Goal: Information Seeking & Learning: Compare options

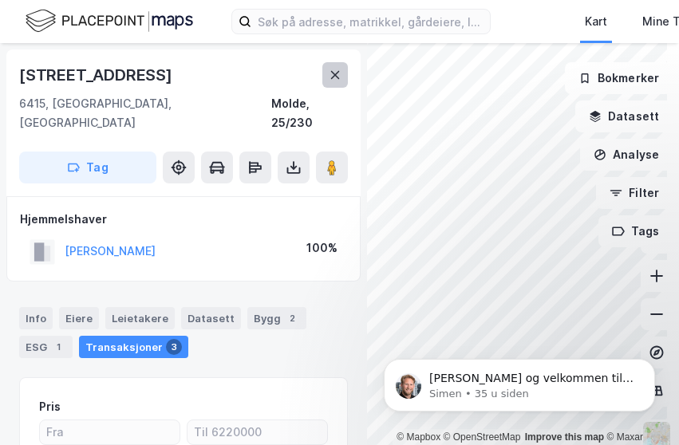
click at [345, 77] on button at bounding box center [335, 75] width 26 height 26
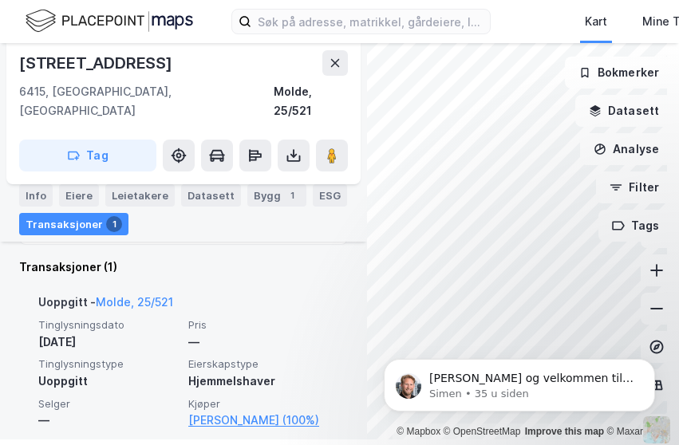
scroll to position [6, 0]
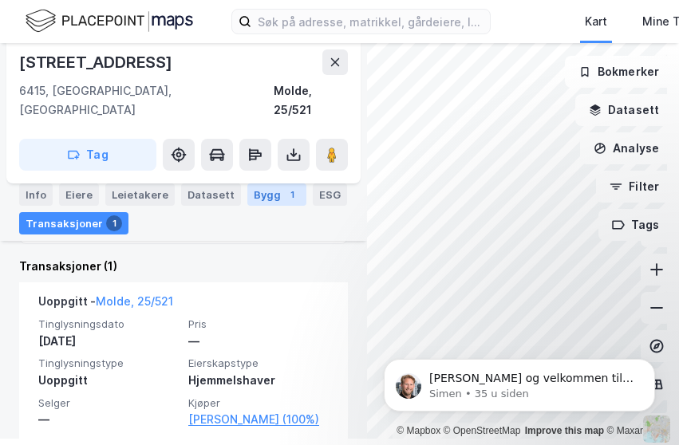
click at [265, 199] on div "Bygg 1" at bounding box center [276, 195] width 59 height 22
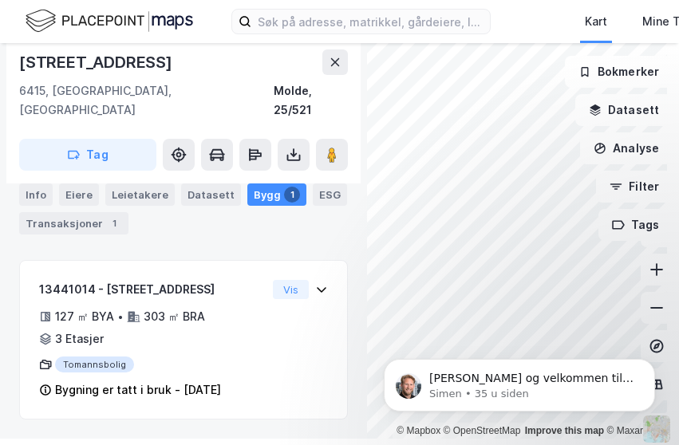
scroll to position [184, 0]
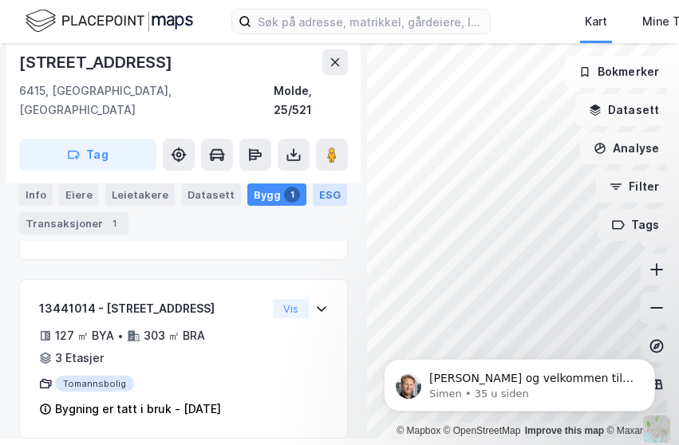
click at [313, 197] on div "ESG" at bounding box center [330, 195] width 34 height 22
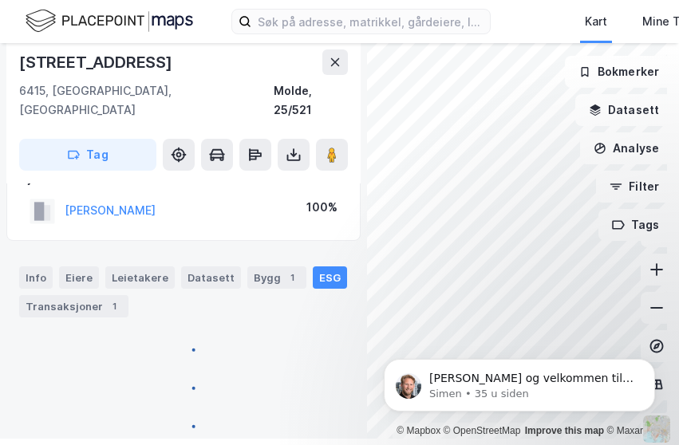
scroll to position [368, 0]
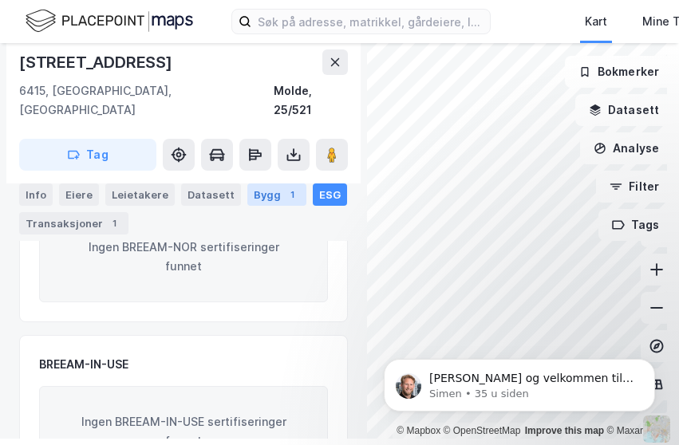
click at [284, 196] on div "1" at bounding box center [292, 195] width 16 height 16
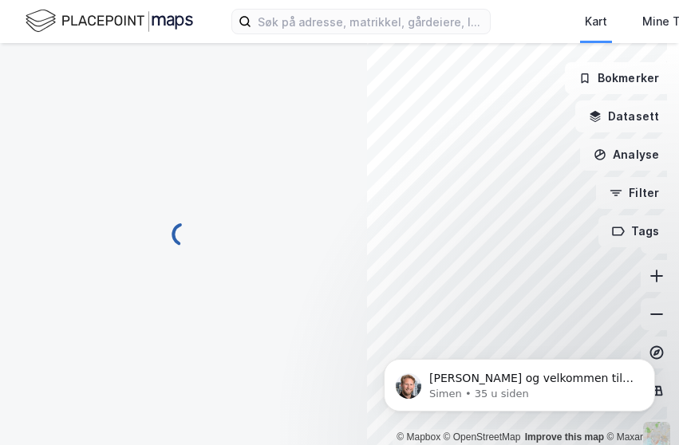
scroll to position [2, 0]
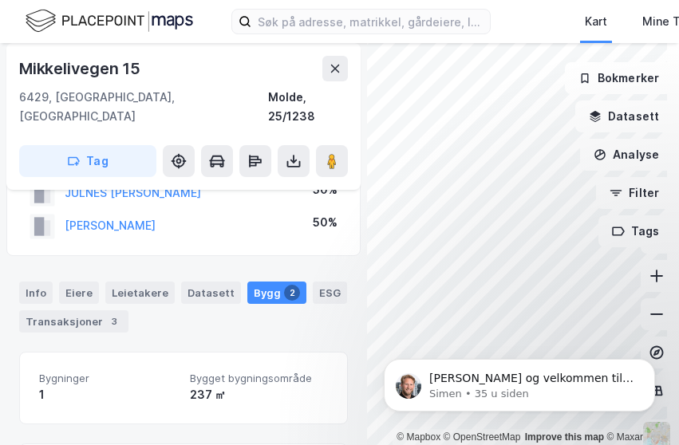
scroll to position [81, 0]
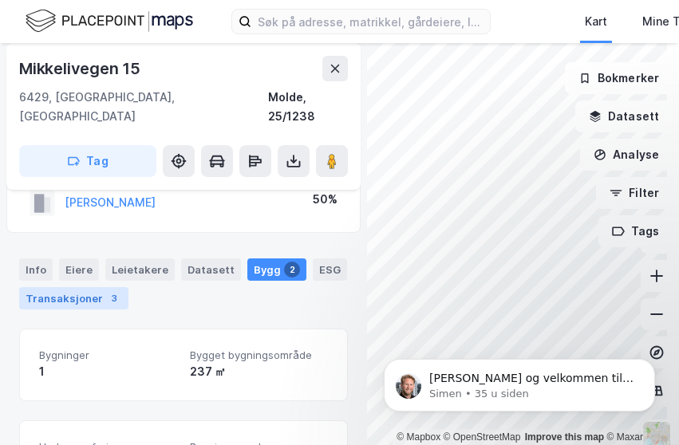
click at [87, 287] on div "Transaksjoner 3" at bounding box center [73, 298] width 109 height 22
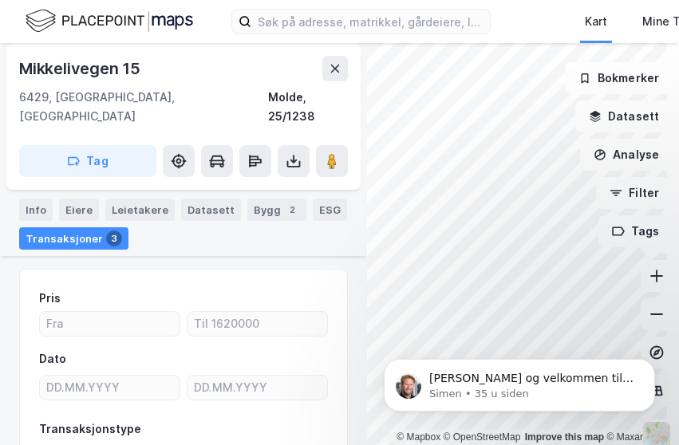
scroll to position [134, 0]
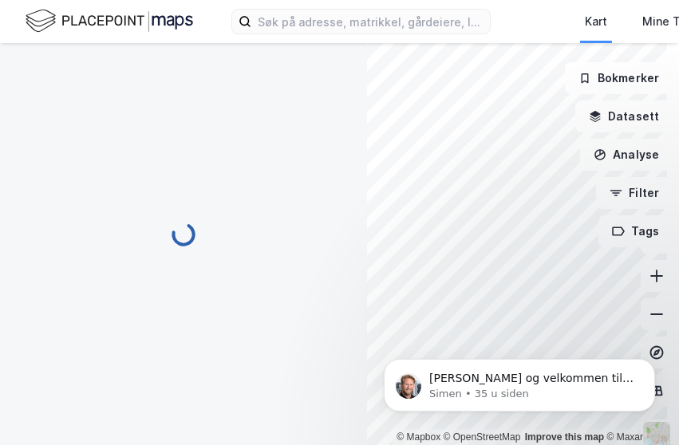
scroll to position [134, 0]
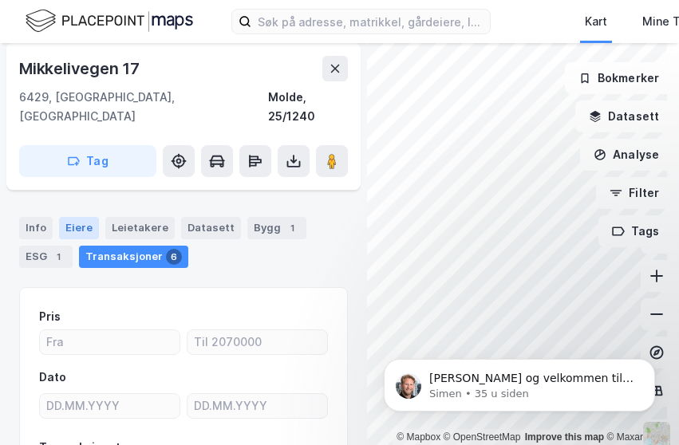
click at [88, 217] on div "Eiere" at bounding box center [79, 228] width 40 height 22
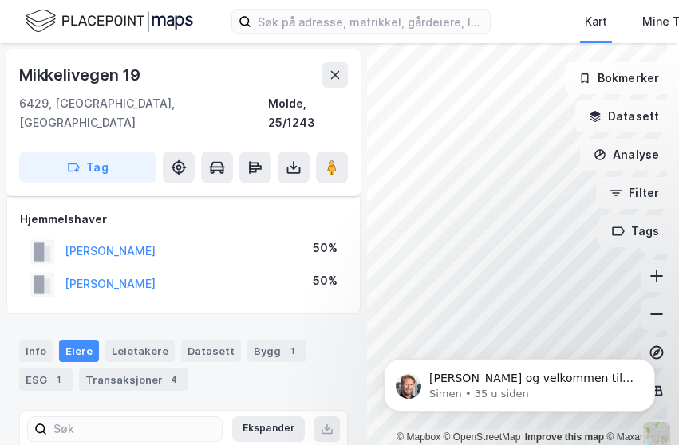
scroll to position [79, 0]
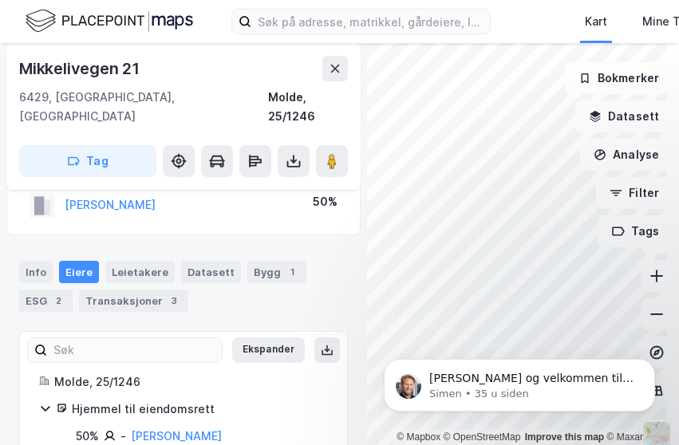
scroll to position [127, 0]
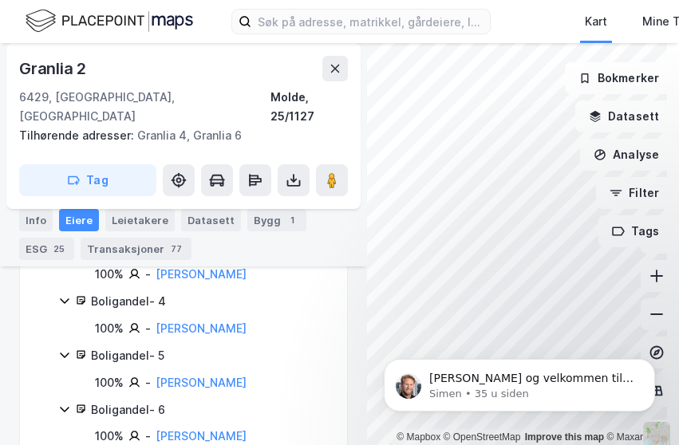
scroll to position [606, 0]
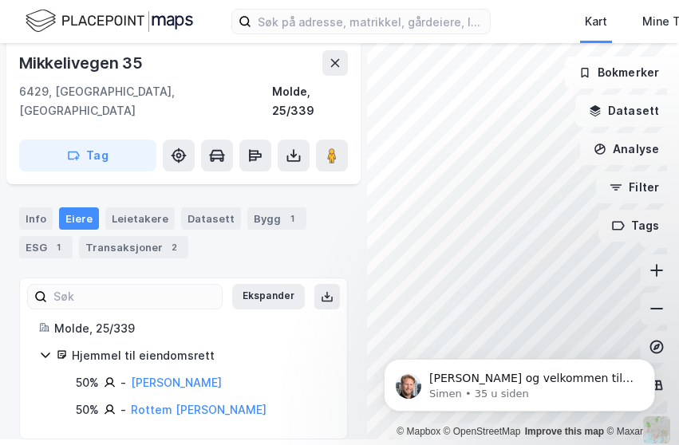
scroll to position [6, 0]
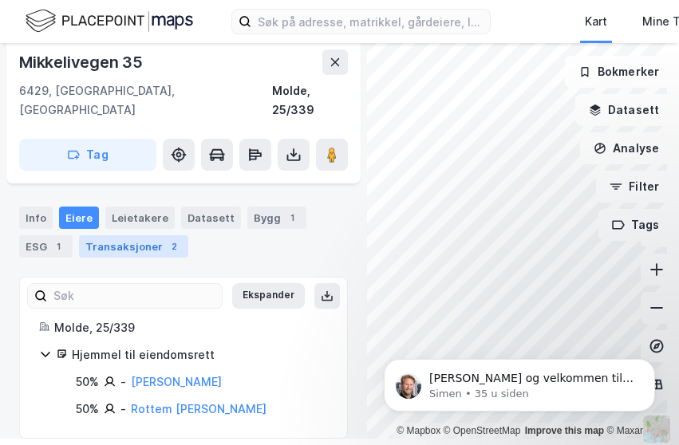
click at [151, 235] on div "Transaksjoner 2" at bounding box center [133, 246] width 109 height 22
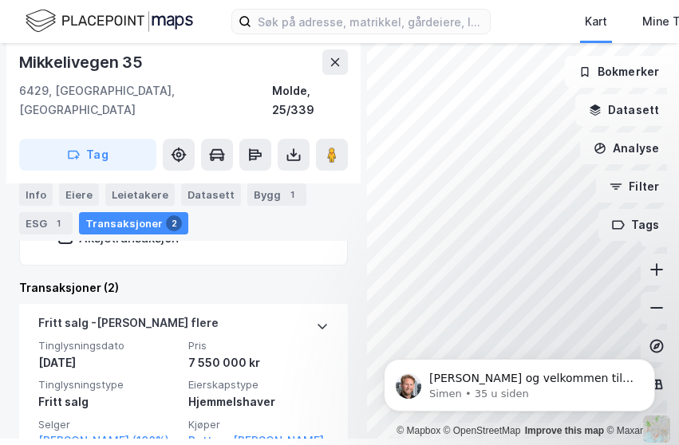
scroll to position [404, 0]
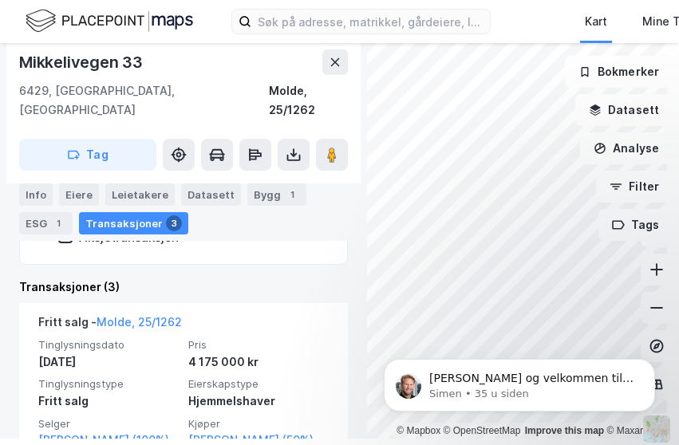
scroll to position [404, 0]
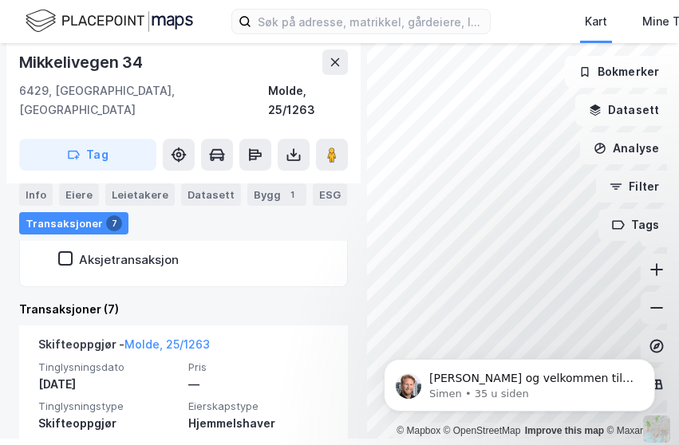
scroll to position [371, 0]
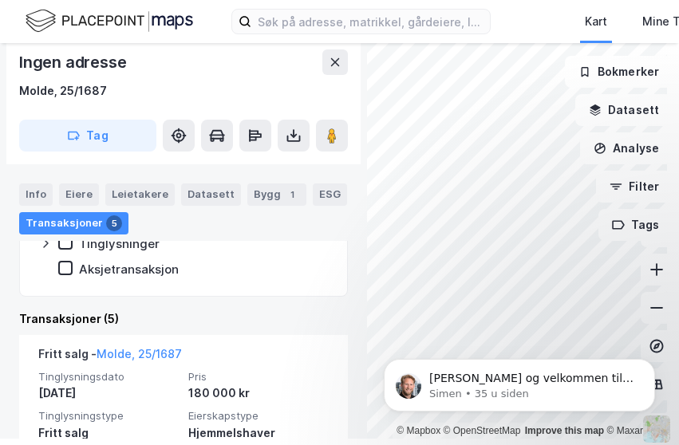
scroll to position [453, 0]
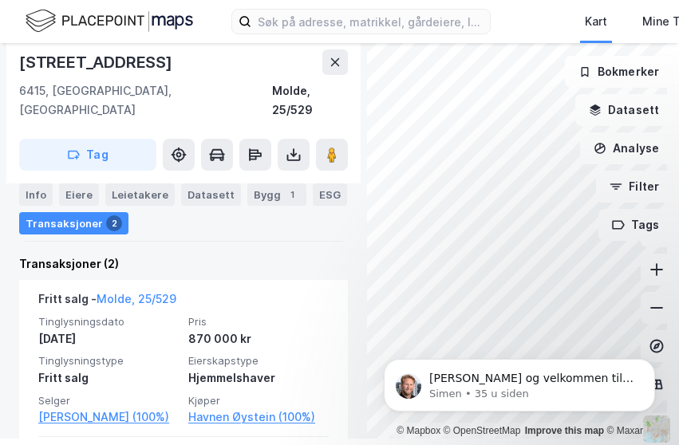
scroll to position [371, 0]
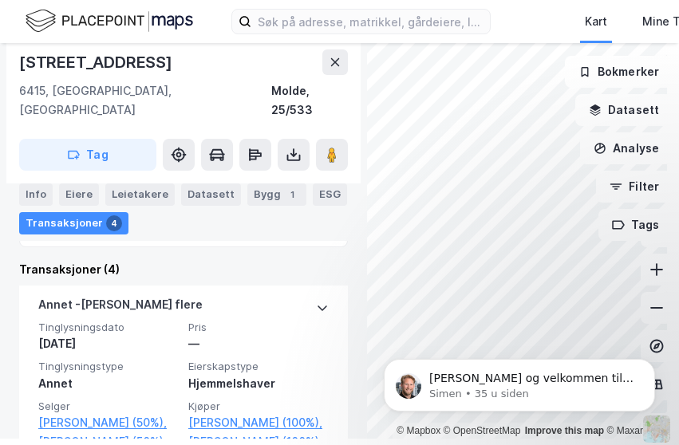
scroll to position [415, 0]
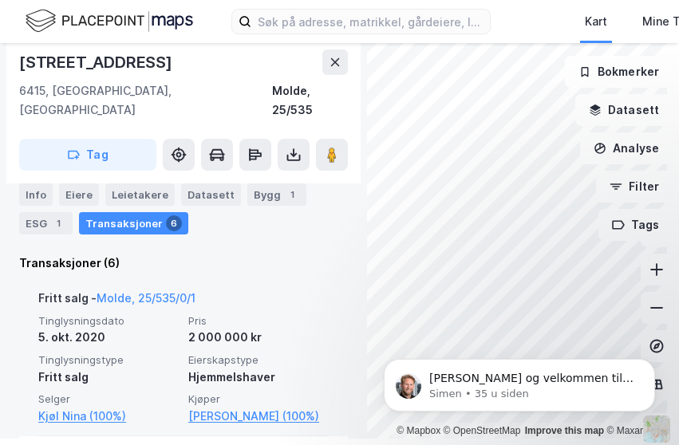
scroll to position [533, 0]
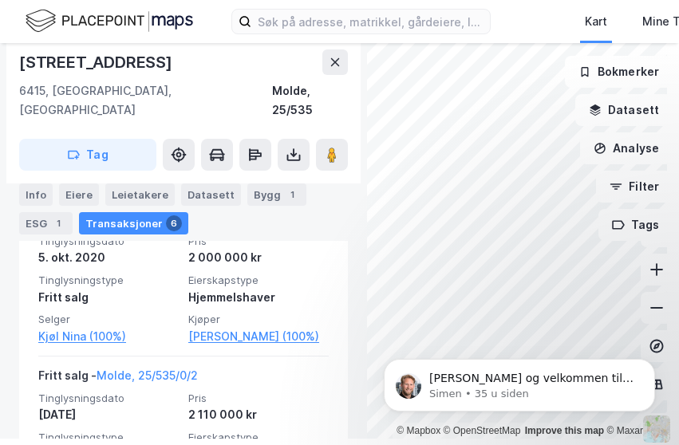
drag, startPoint x: 467, startPoint y: 378, endPoint x: 540, endPoint y: 313, distance: 98.4
click at [540, 326] on html "[PERSON_NAME] og velkommen til Newsec Maps, [PERSON_NAME] det er du lurer på så…" at bounding box center [519, 382] width 319 height 112
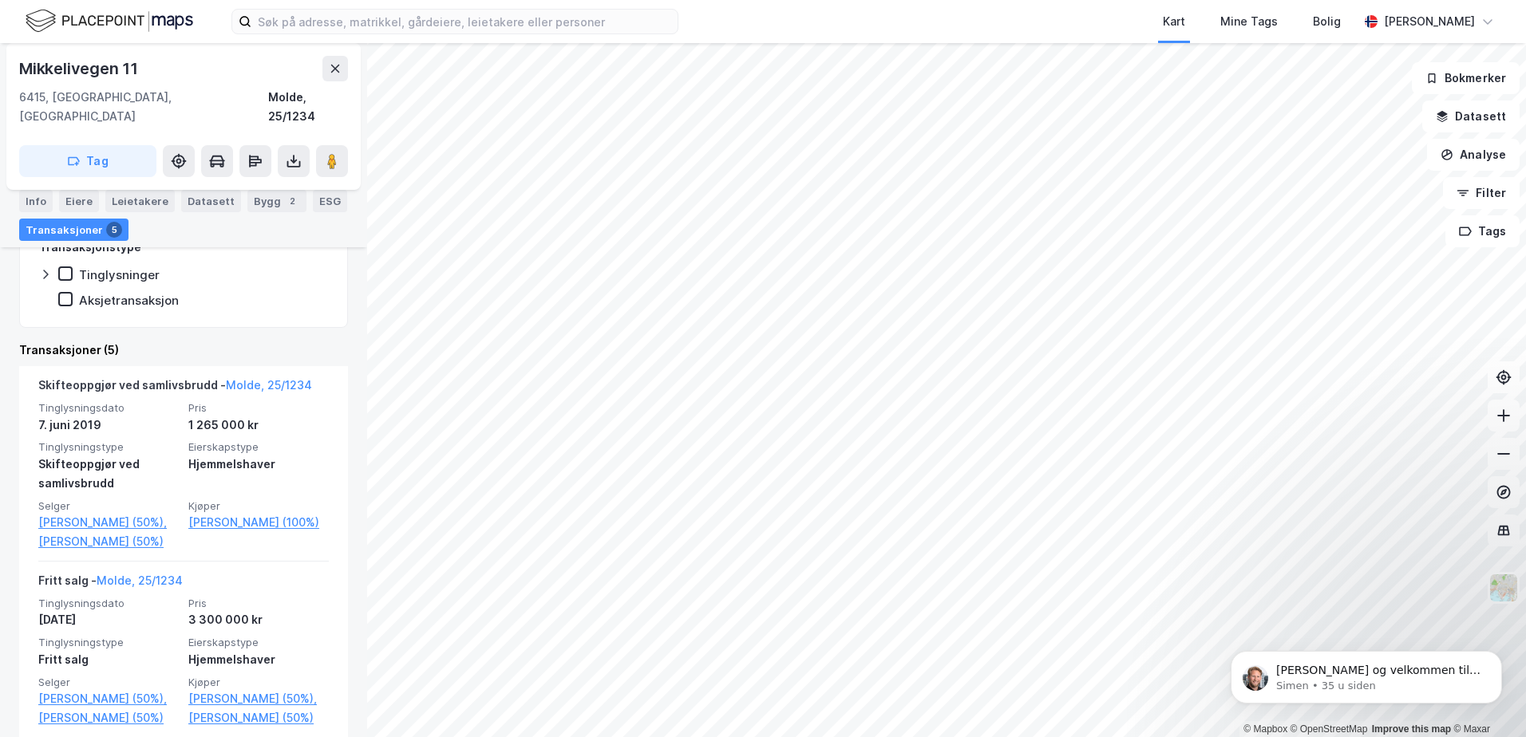
scroll to position [319, 0]
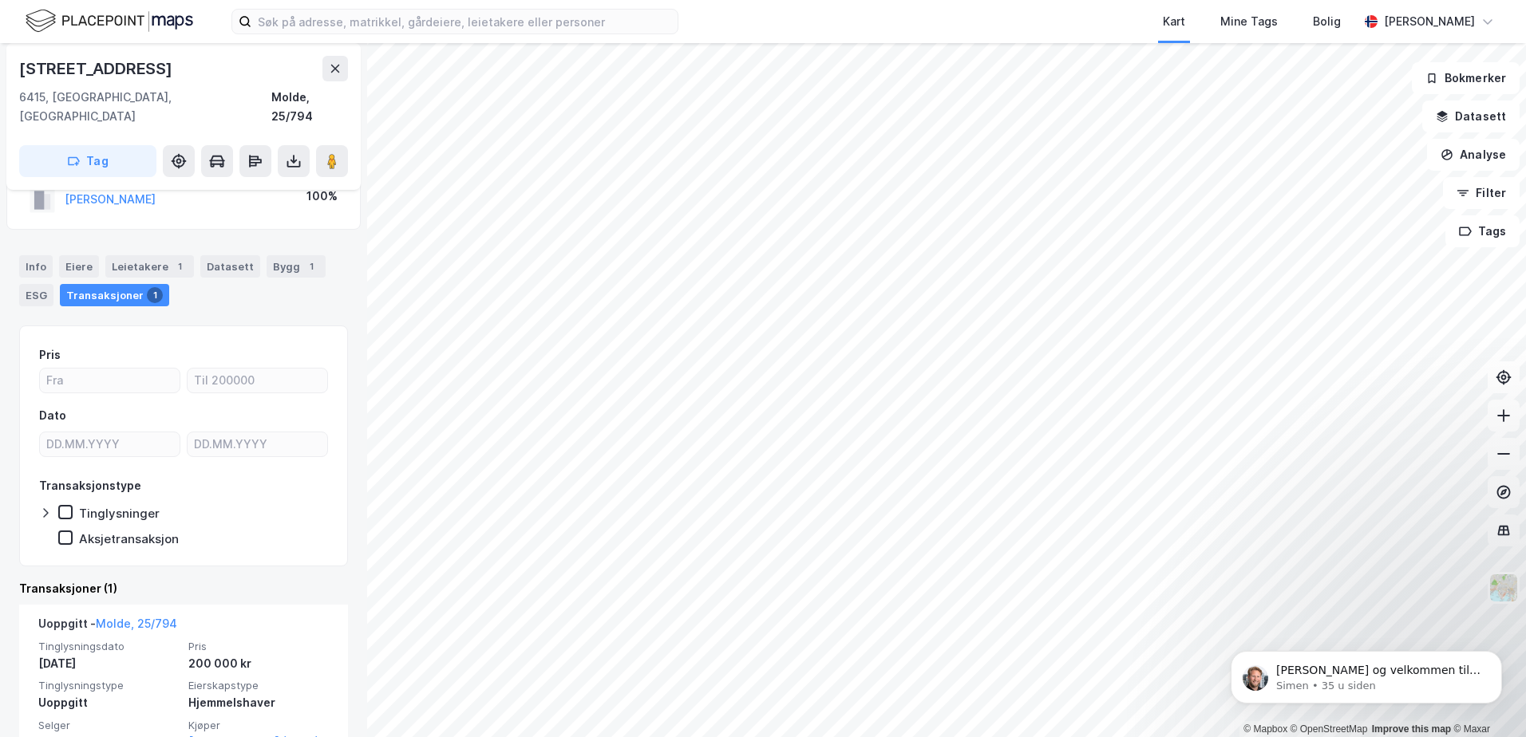
scroll to position [76, 0]
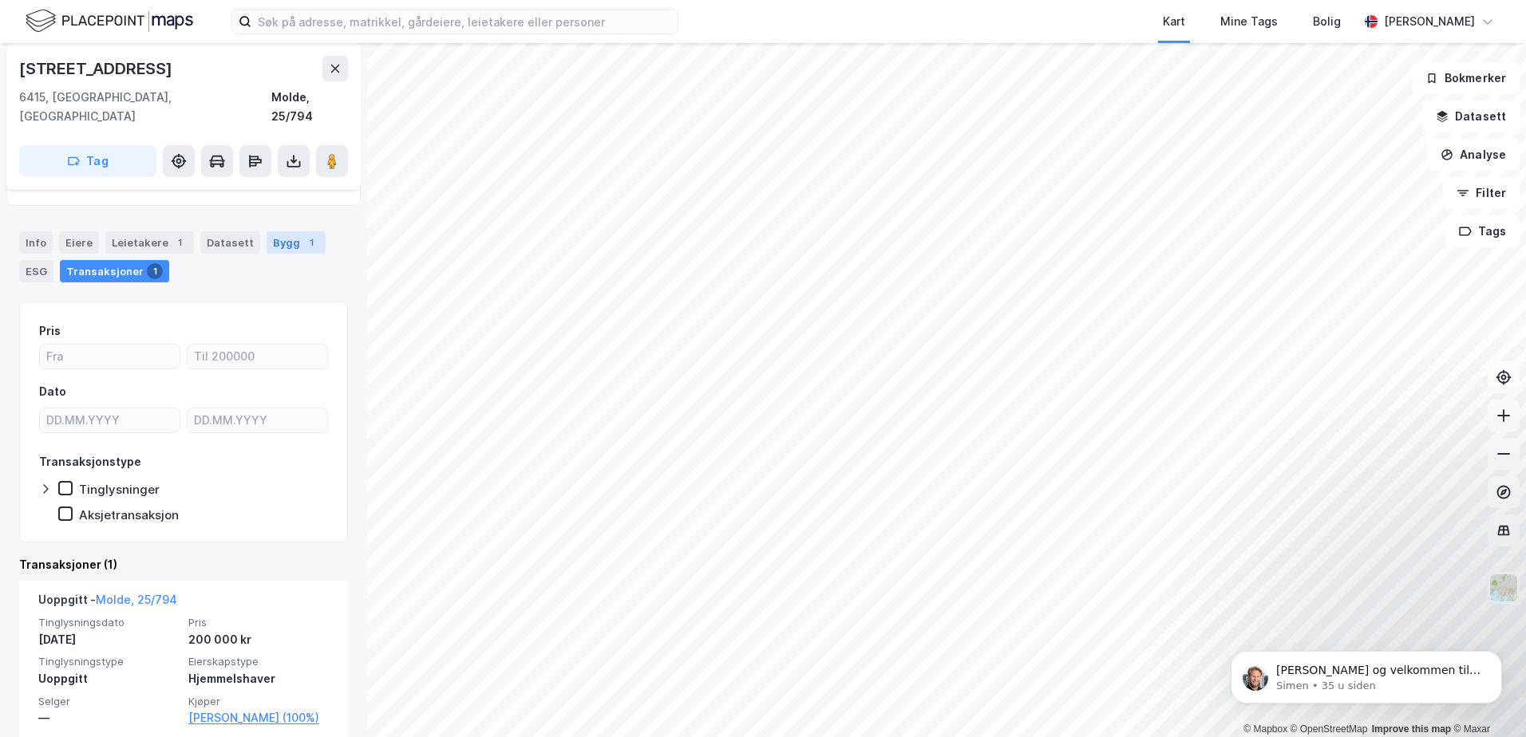
click at [287, 231] on div "Bygg 1" at bounding box center [296, 242] width 59 height 22
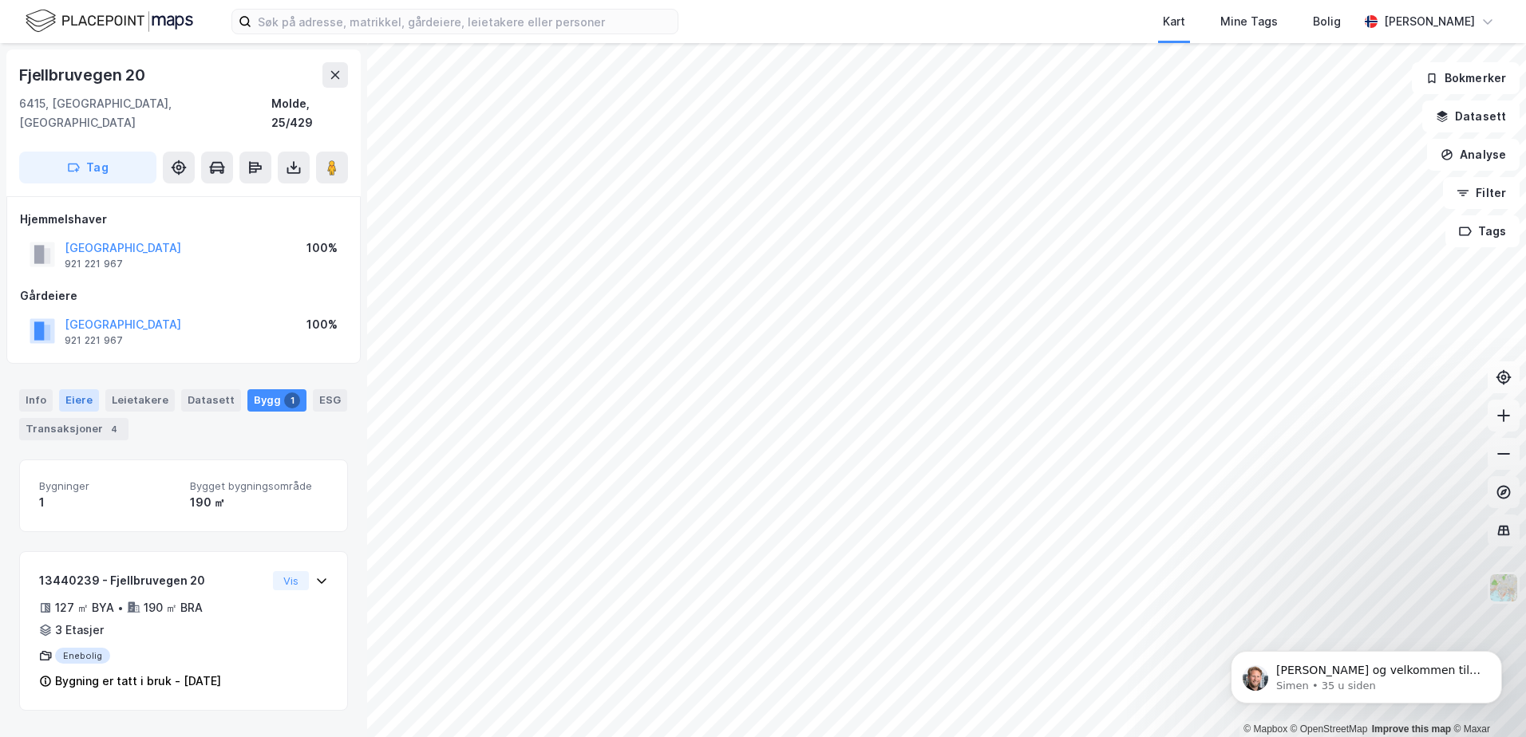
click at [84, 389] on div "Eiere" at bounding box center [79, 400] width 40 height 22
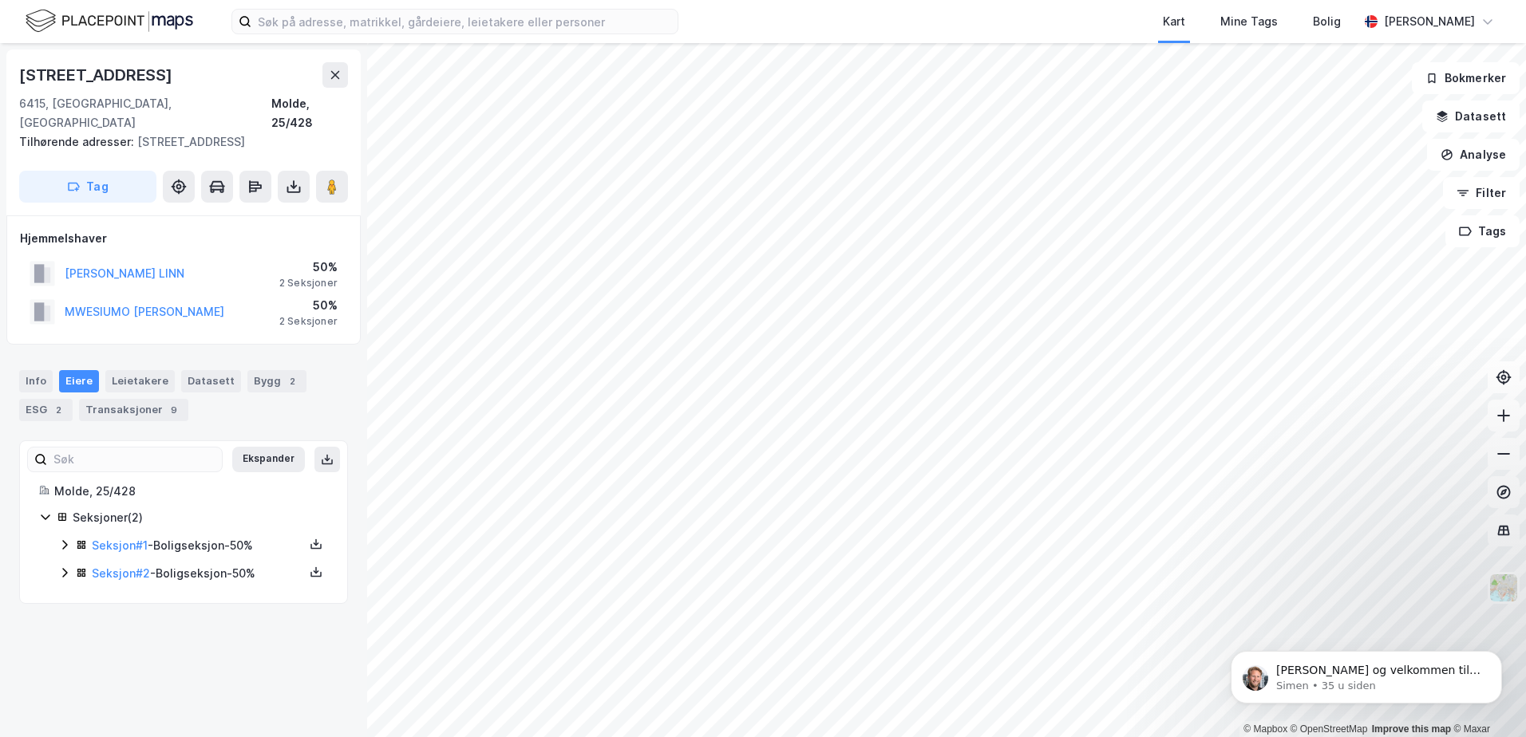
drag, startPoint x: 1219, startPoint y: 628, endPoint x: 1002, endPoint y: 486, distance: 258.8
click at [678, 445] on html "[PERSON_NAME] og velkommen til Newsec Maps, [PERSON_NAME] det er du lurer på så…" at bounding box center [1366, 674] width 319 height 112
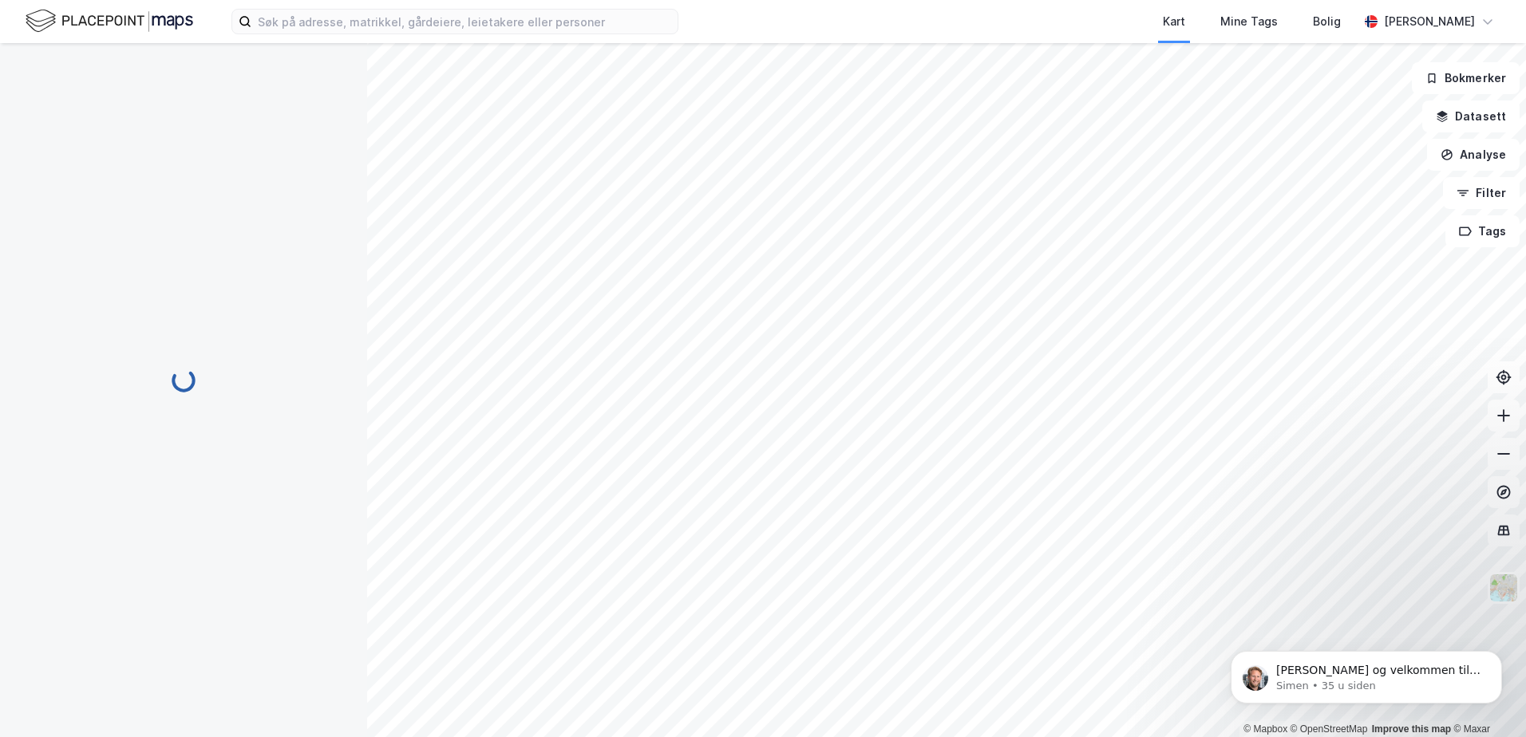
scroll to position [12, 0]
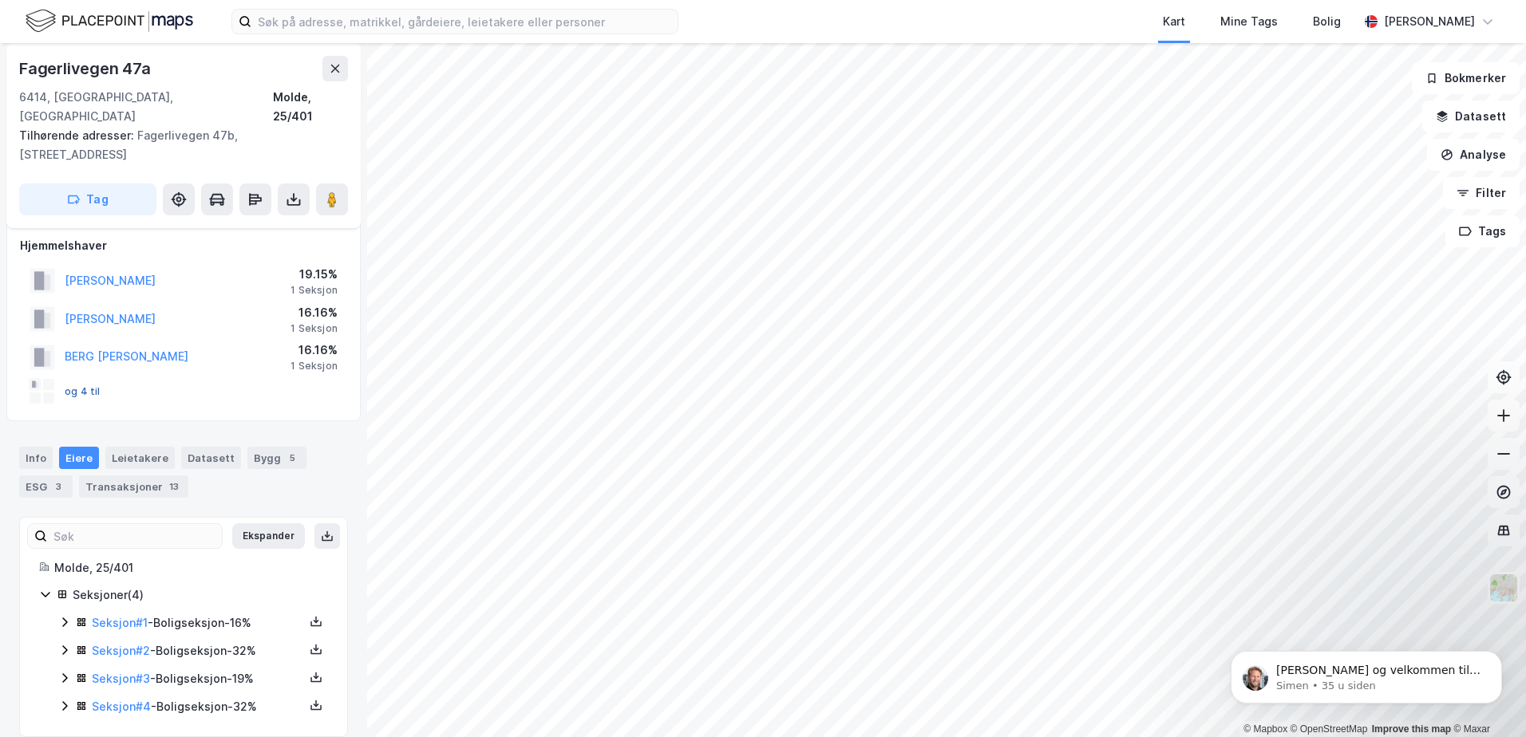
click at [0, 0] on button "og 4 til" at bounding box center [0, 0] width 0 height 0
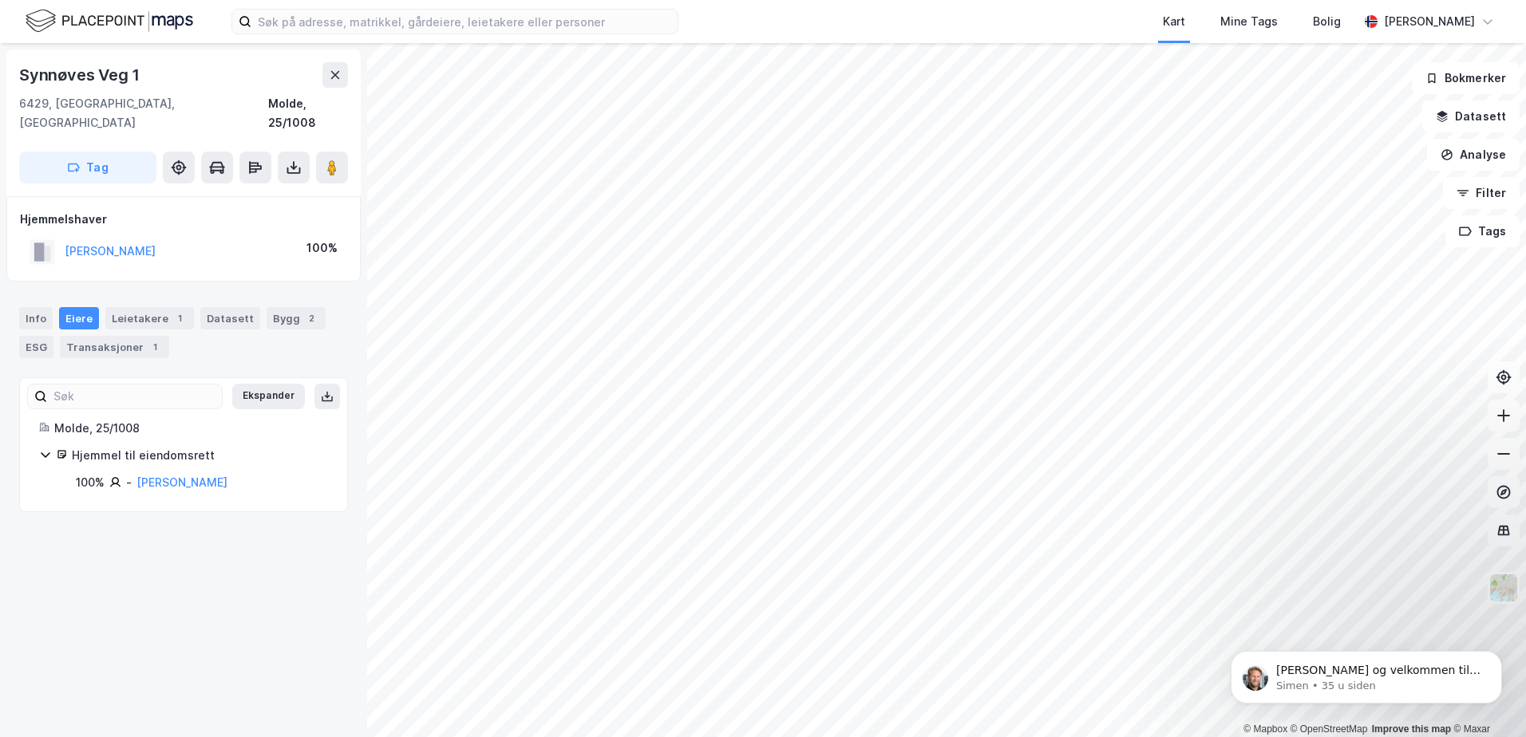
click at [340, 445] on div "© Mapbox © OpenStreetMap Improve this map © [PERSON_NAME] Veg 1 6429, [GEOGRAPH…" at bounding box center [763, 390] width 1526 height 694
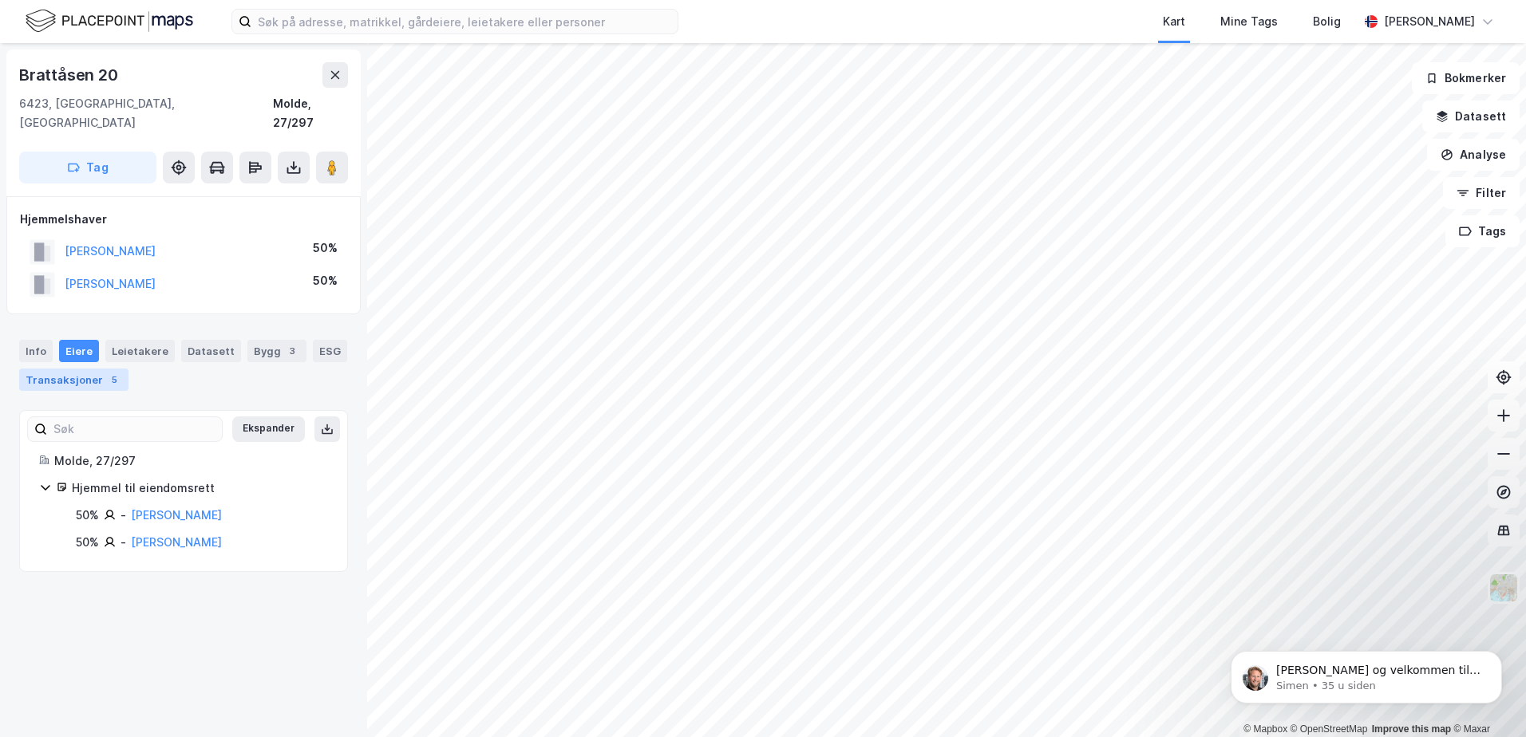
click at [89, 369] on div "Transaksjoner 5" at bounding box center [73, 380] width 109 height 22
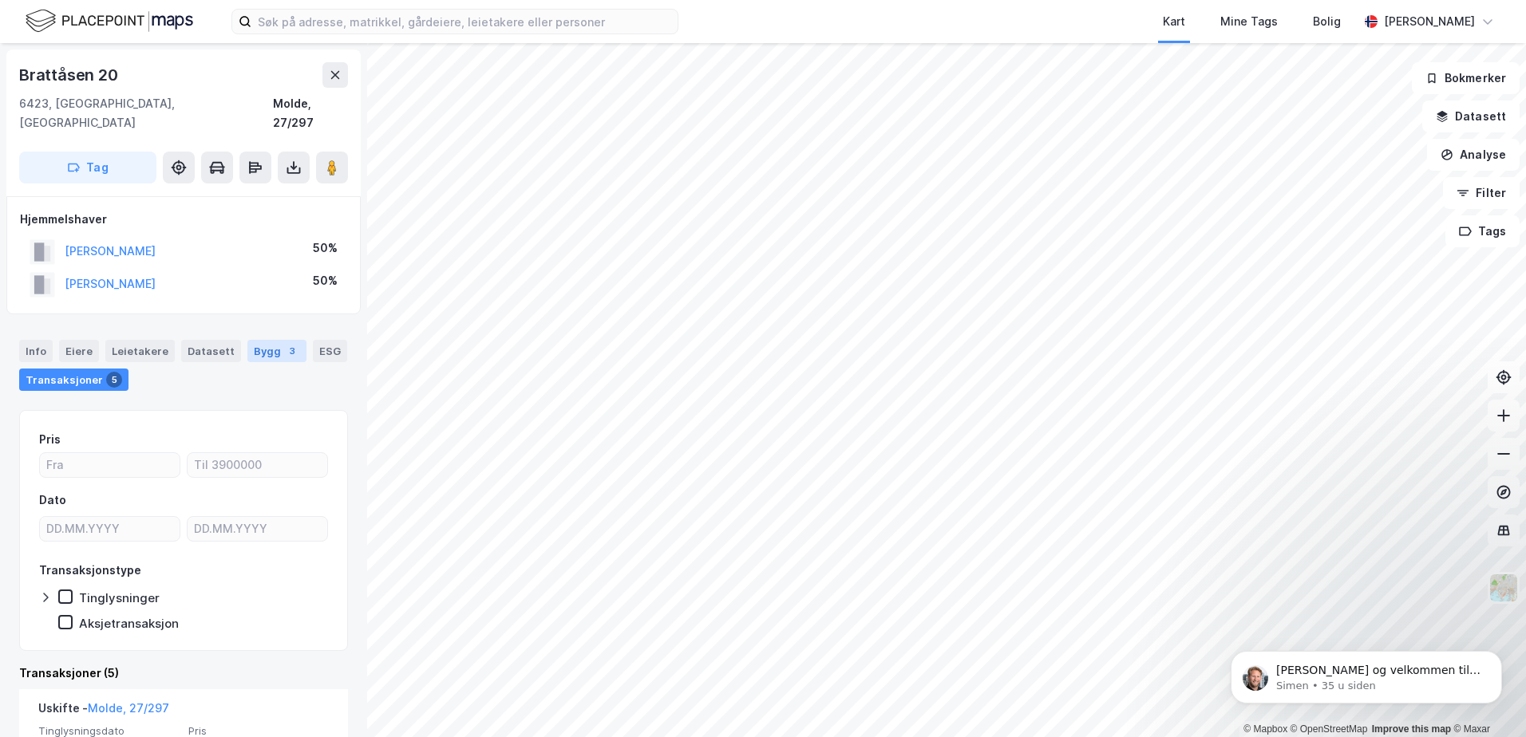
click at [284, 343] on div "3" at bounding box center [292, 351] width 16 height 16
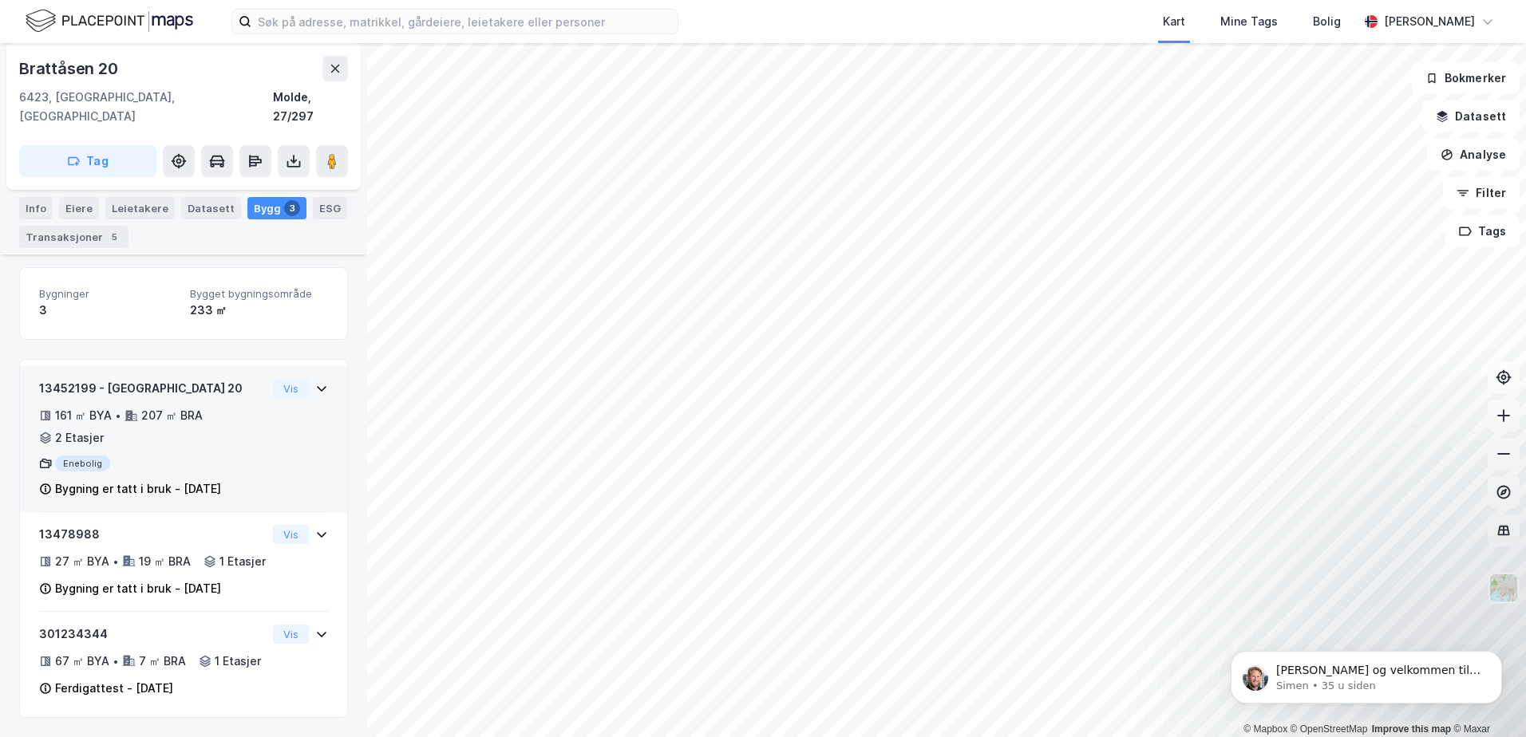
scroll to position [168, 0]
